Goal: Find specific page/section: Find specific page/section

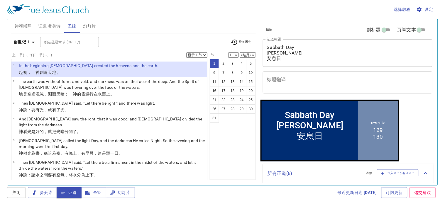
click at [23, 42] on b "创世记 1" at bounding box center [21, 41] width 16 height 7
click at [23, 40] on div "书 创 出 利 民 申 书 士 得 撒上 撒下 王上 王下 代上 代下 拉 尼 斯 伯 诗 箴 传 歌 赛 耶 哀 结 但 何 珥 摩 俄 拿 弥 鸿 哈 番…" at bounding box center [222, 103] width 445 height 206
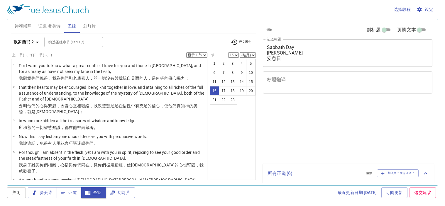
select select "16"
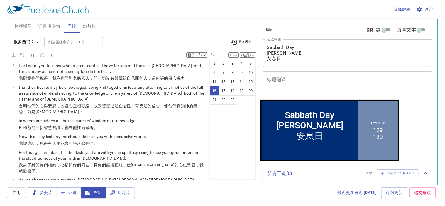
scroll to position [1, 0]
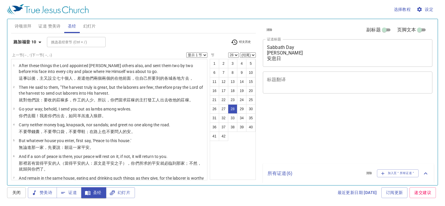
select select "28"
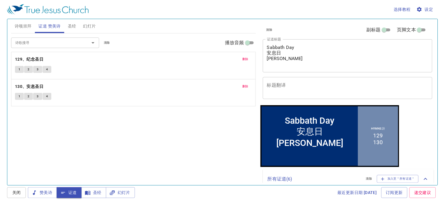
scroll to position [1, 0]
